Goal: Obtain resource: Download file/media

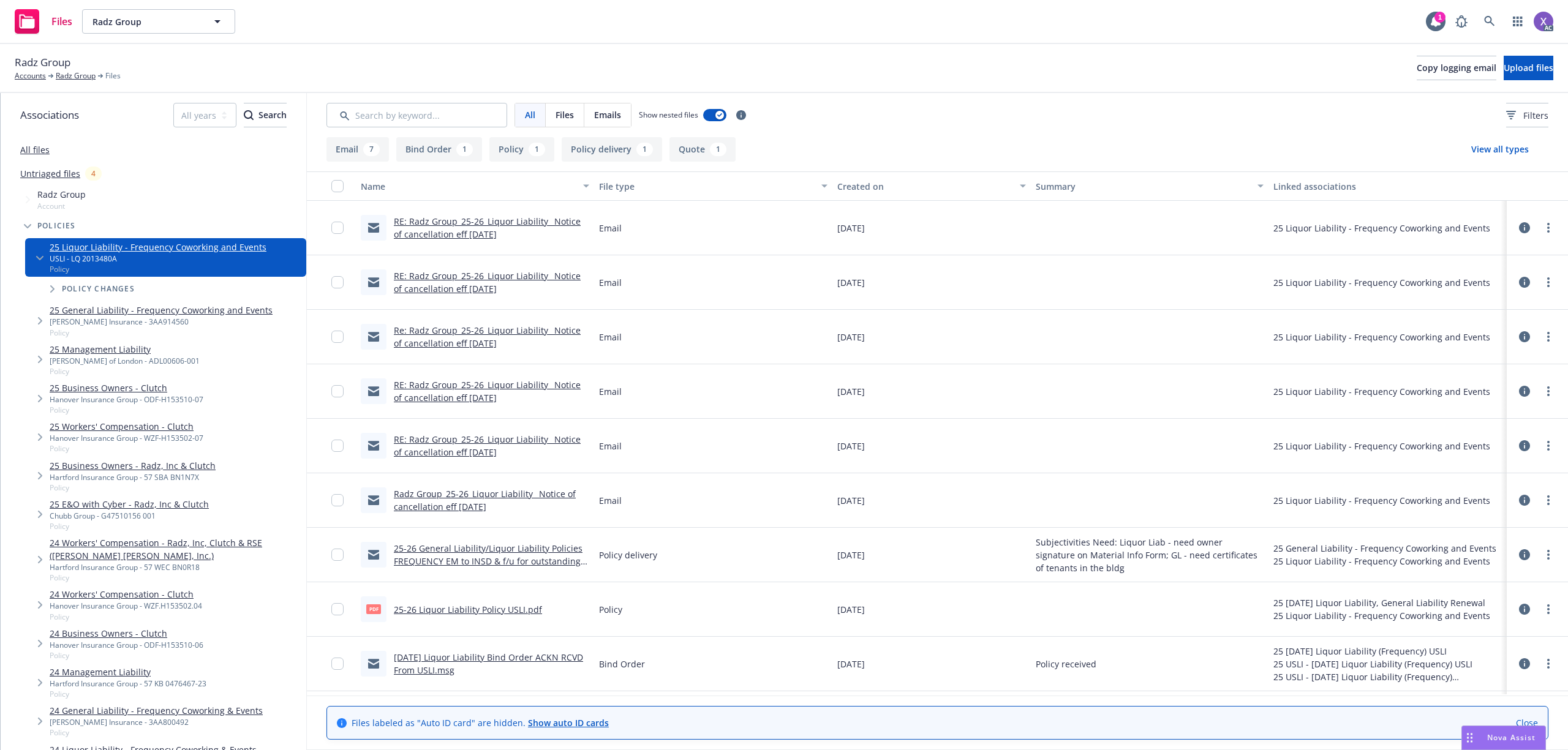
scroll to position [81, 0]
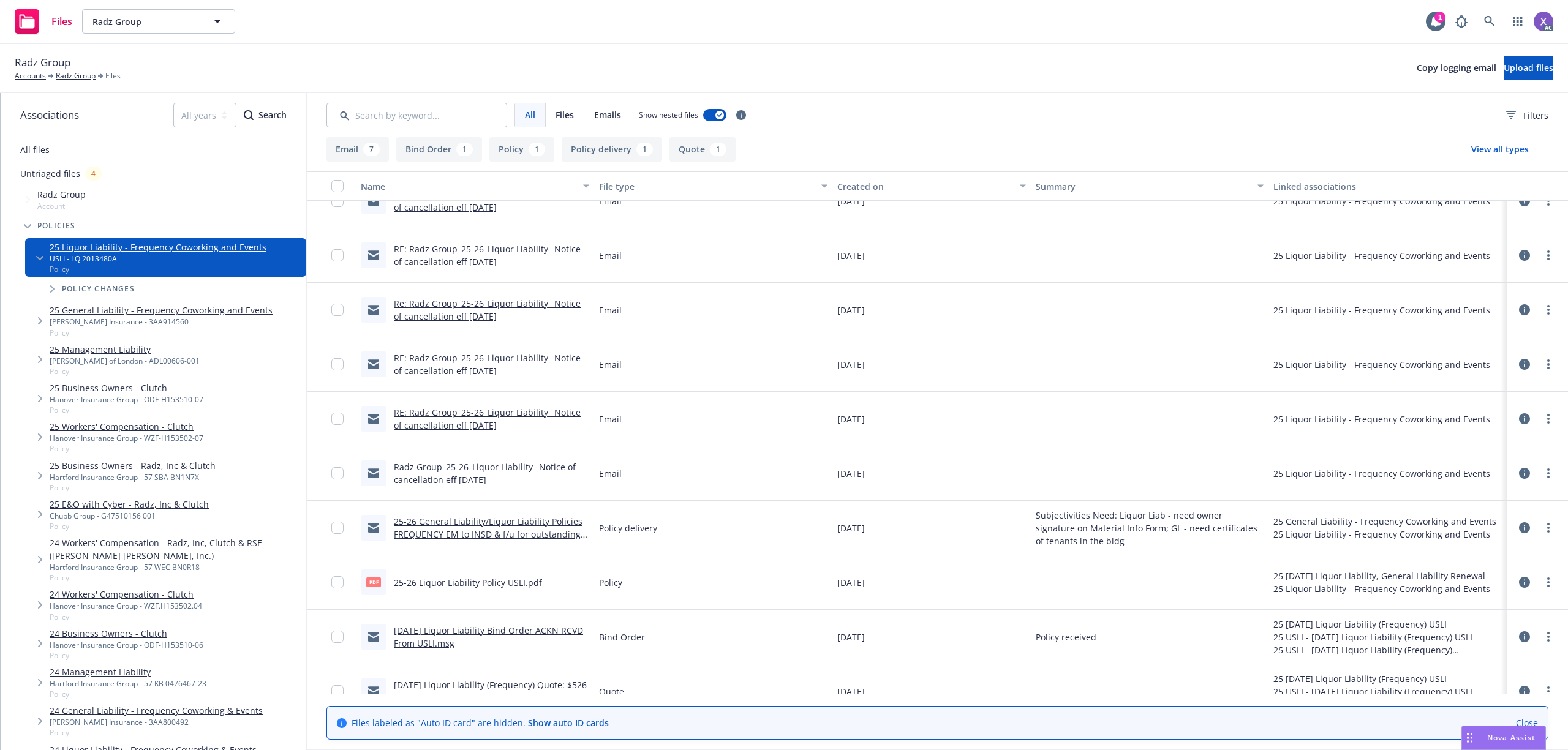
click at [502, 582] on link "25-26 Liquor Liability Policy USLI.pdf" at bounding box center [468, 583] width 148 height 12
